Goal: Information Seeking & Learning: Learn about a topic

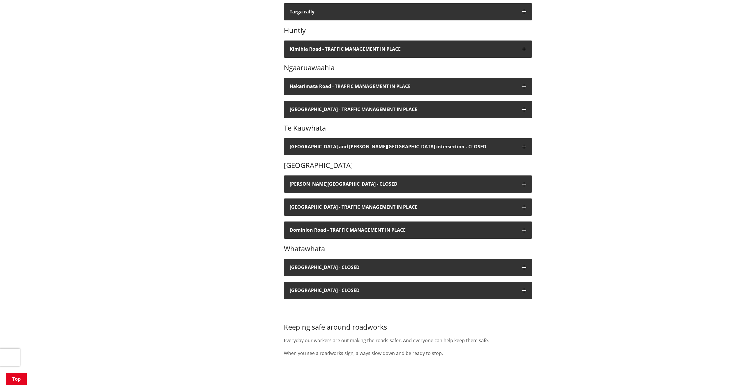
scroll to position [280, 0]
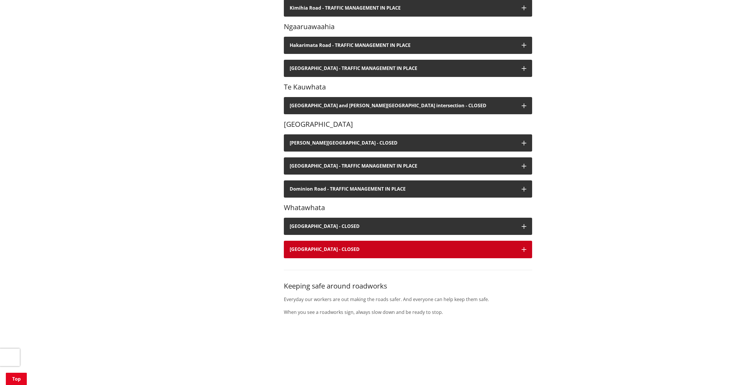
click at [524, 247] on icon "button" at bounding box center [523, 249] width 5 height 5
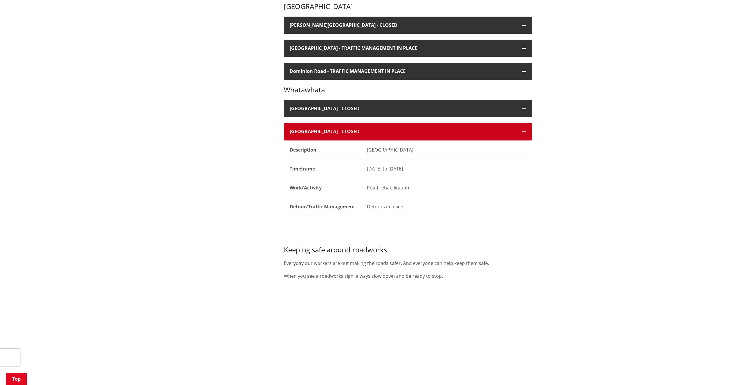
scroll to position [384, 0]
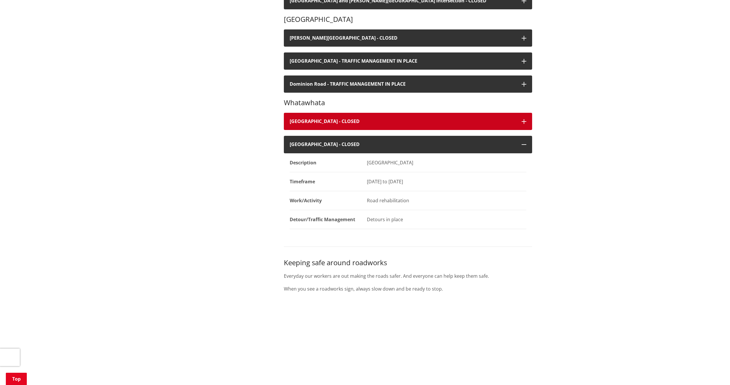
click at [512, 119] on h4 "[GEOGRAPHIC_DATA] - CLOSED" at bounding box center [402, 122] width 226 height 6
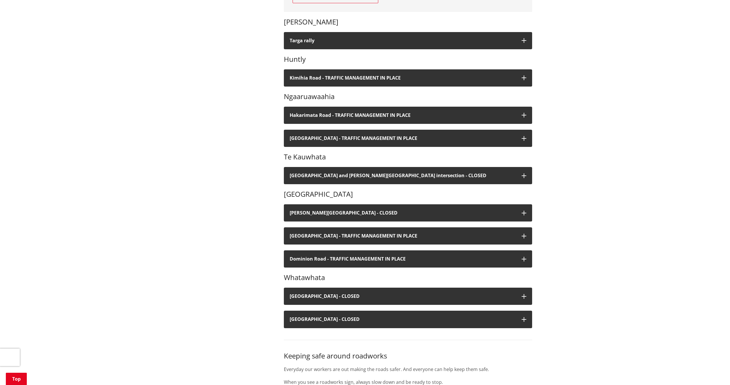
scroll to position [280, 0]
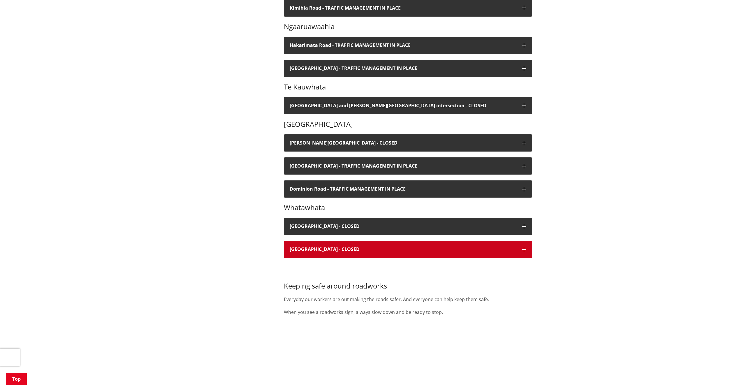
click at [522, 247] on icon "button" at bounding box center [523, 249] width 5 height 5
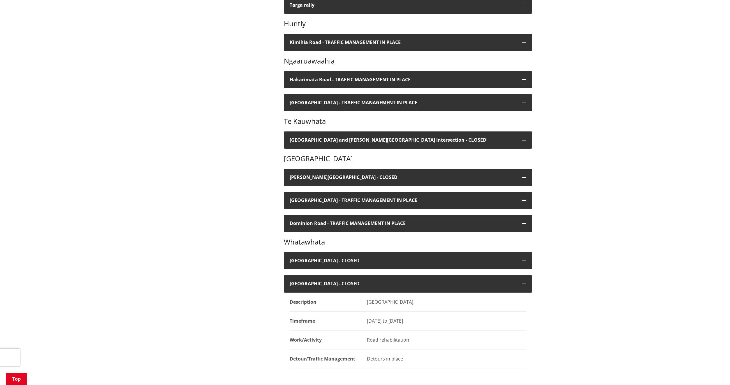
scroll to position [245, 0]
